Goal: Complete application form

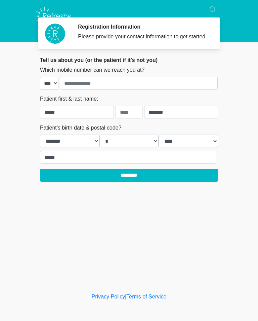
select select "*"
select select "****"
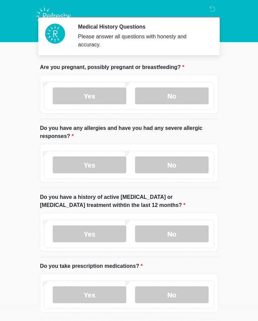
click at [184, 95] on label "No" at bounding box center [172, 95] width 74 height 17
click at [180, 164] on label "No" at bounding box center [172, 164] width 74 height 17
click at [181, 227] on label "No" at bounding box center [172, 233] width 74 height 17
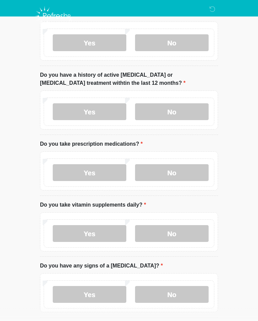
scroll to position [122, 0]
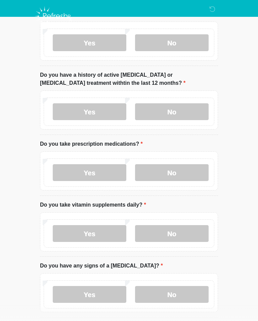
click at [97, 173] on label "Yes" at bounding box center [90, 172] width 74 height 17
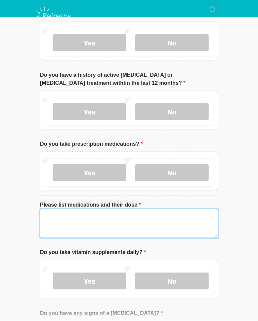
click at [76, 216] on textarea "Please list medications and their dose" at bounding box center [129, 223] width 178 height 29
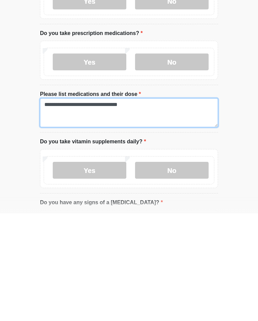
type textarea "**********"
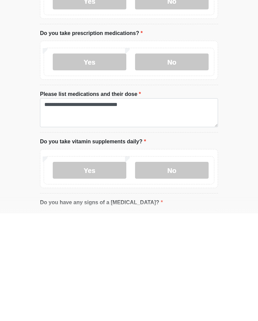
click at [190, 269] on label "No" at bounding box center [172, 277] width 74 height 17
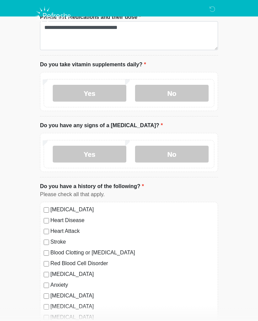
scroll to position [310, 0]
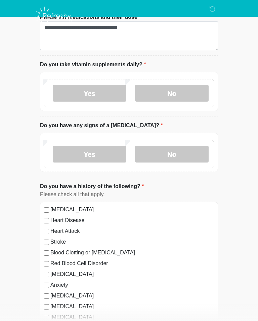
click at [185, 152] on label "No" at bounding box center [172, 154] width 74 height 17
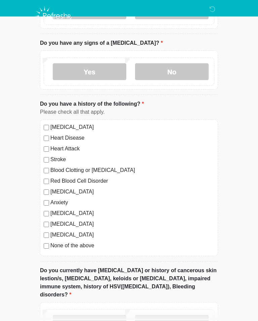
scroll to position [421, 0]
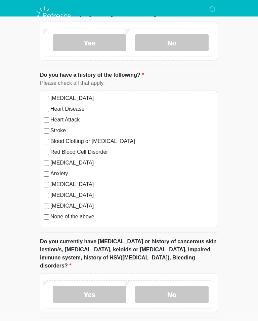
click at [46, 220] on div "[MEDICAL_DATA] Heart Disease Heart Attack Stroke Blood Clotting or [MEDICAL_DAT…" at bounding box center [129, 159] width 178 height 137
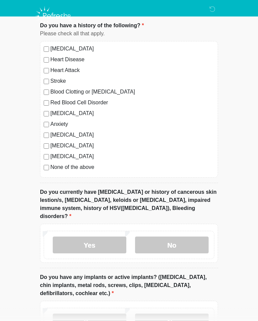
click at [183, 237] on label "No" at bounding box center [172, 245] width 74 height 17
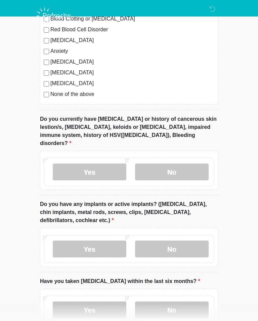
click at [178, 243] on label "No" at bounding box center [172, 249] width 74 height 17
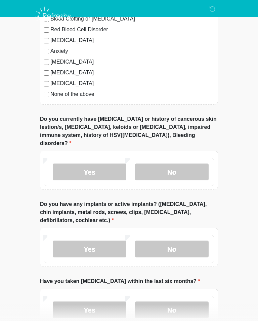
click at [190, 301] on label "No" at bounding box center [172, 309] width 74 height 17
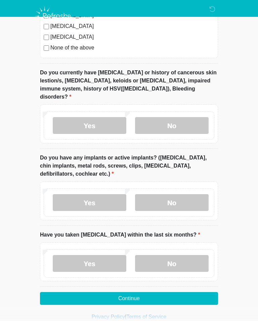
click at [173, 292] on button "Continue" at bounding box center [129, 298] width 178 height 13
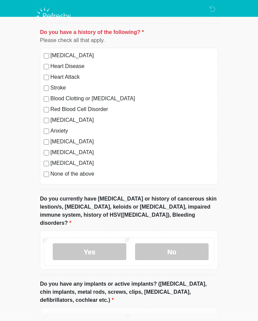
click at [41, 176] on div "[MEDICAL_DATA] Heart Disease Heart Attack Stroke Blood Clotting or [MEDICAL_DAT…" at bounding box center [129, 116] width 178 height 137
click at [46, 177] on div "[MEDICAL_DATA] Heart Disease Heart Attack Stroke Blood Clotting or [MEDICAL_DAT…" at bounding box center [129, 116] width 178 height 137
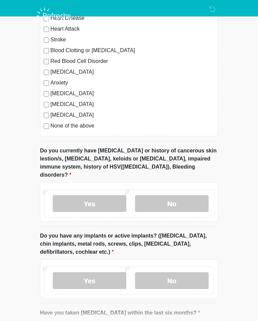
scroll to position [590, 0]
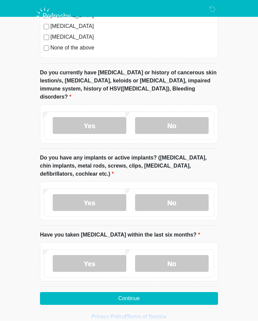
click at [131, 292] on button "Continue" at bounding box center [129, 298] width 178 height 13
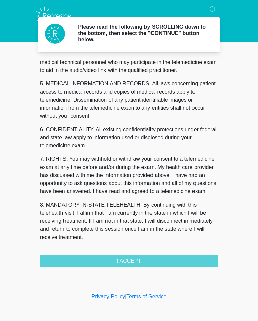
scroll to position [204, 0]
click at [145, 261] on button "I ACCEPT" at bounding box center [129, 261] width 178 height 13
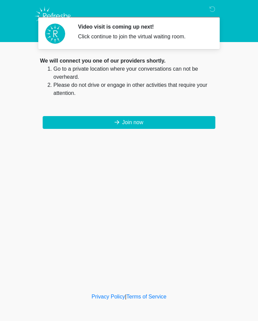
click at [145, 120] on button "Join now" at bounding box center [129, 122] width 173 height 13
